Goal: Task Accomplishment & Management: Use online tool/utility

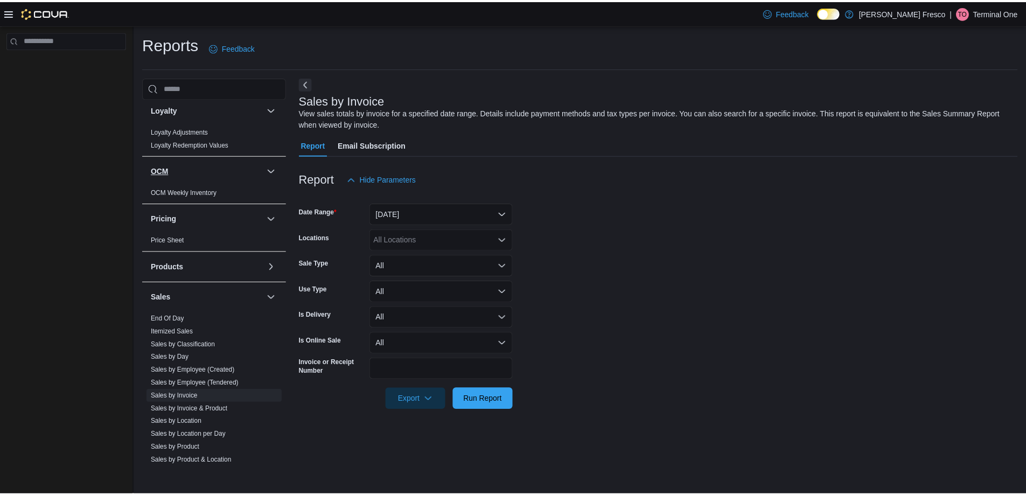
scroll to position [539, 0]
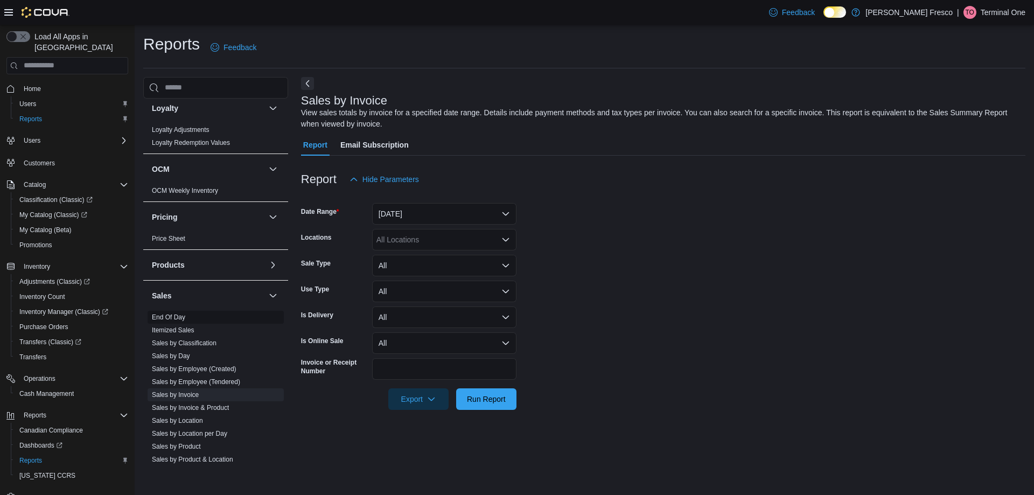
click at [178, 318] on link "End Of Day" at bounding box center [168, 317] width 33 height 8
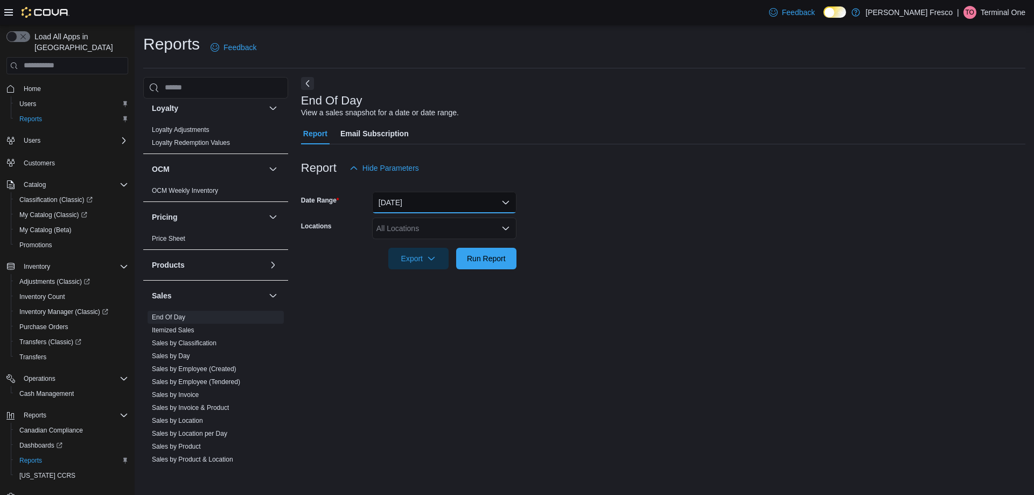
click at [445, 209] on button "[DATE]" at bounding box center [444, 203] width 144 height 22
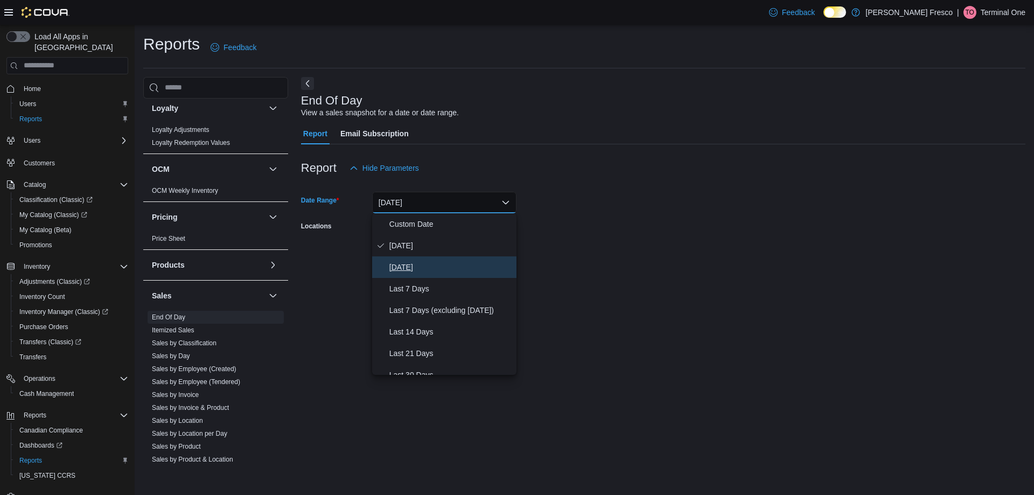
click at [405, 271] on span "[DATE]" at bounding box center [450, 267] width 123 height 13
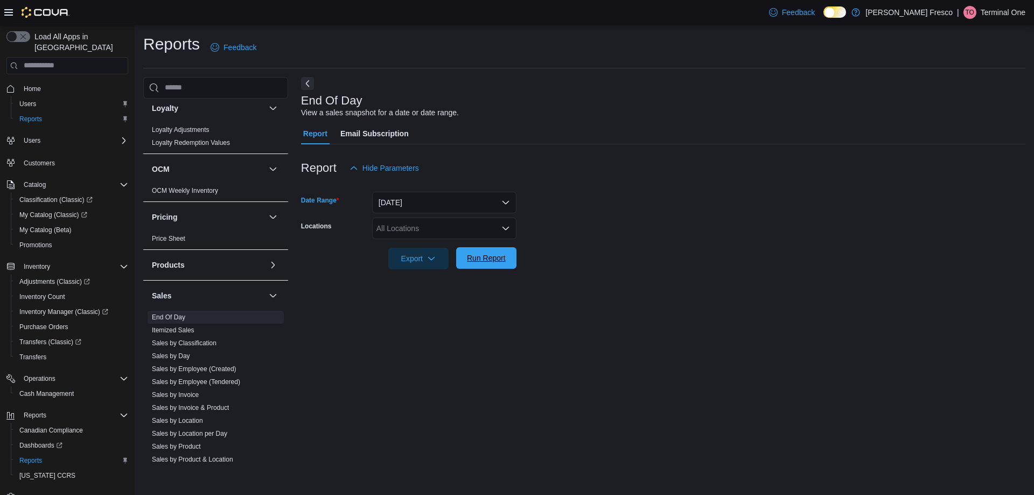
click at [472, 259] on span "Run Report" at bounding box center [486, 258] width 39 height 11
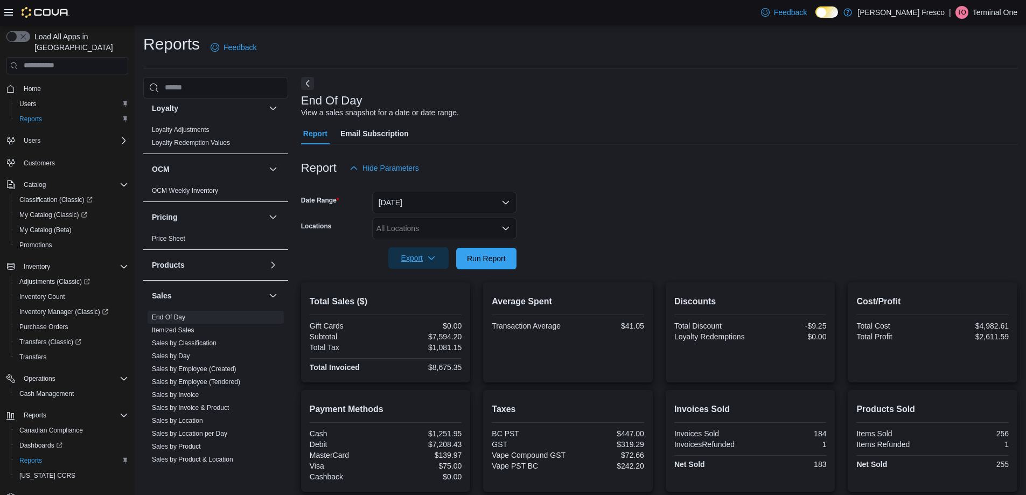
click at [394, 259] on button "Export" at bounding box center [418, 258] width 60 height 22
click at [424, 305] on span "Export to Pdf" at bounding box center [420, 301] width 48 height 9
